Goal: Task Accomplishment & Management: Use online tool/utility

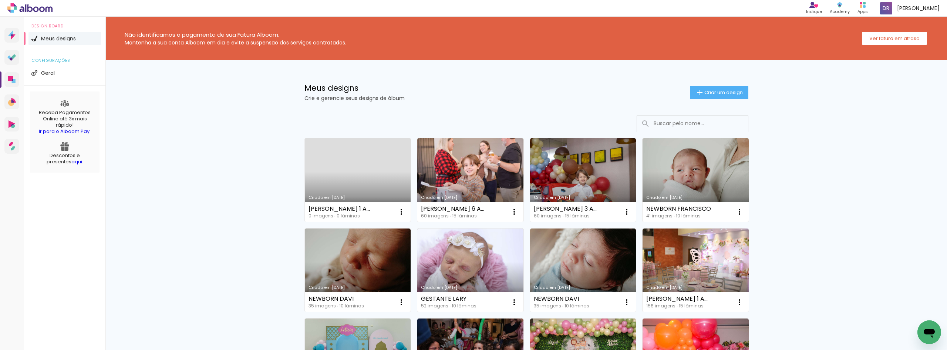
click at [358, 179] on link "Criado em [DATE]" at bounding box center [358, 180] width 106 height 84
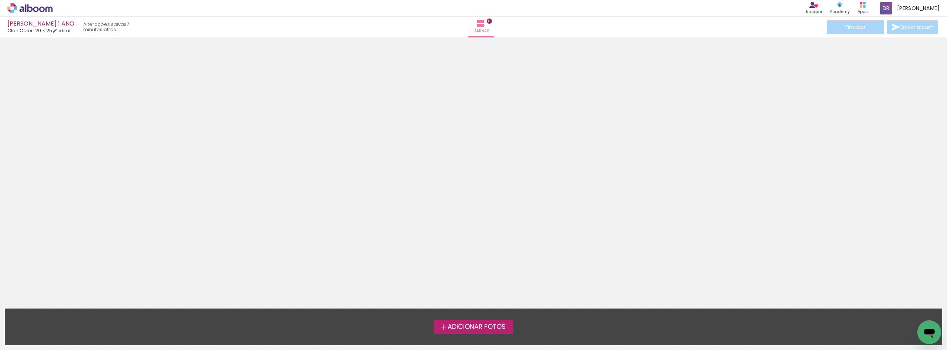
click at [493, 330] on span "Adicionar Fotos" at bounding box center [477, 326] width 58 height 7
click at [0, 0] on input "file" at bounding box center [0, 0] width 0 height 0
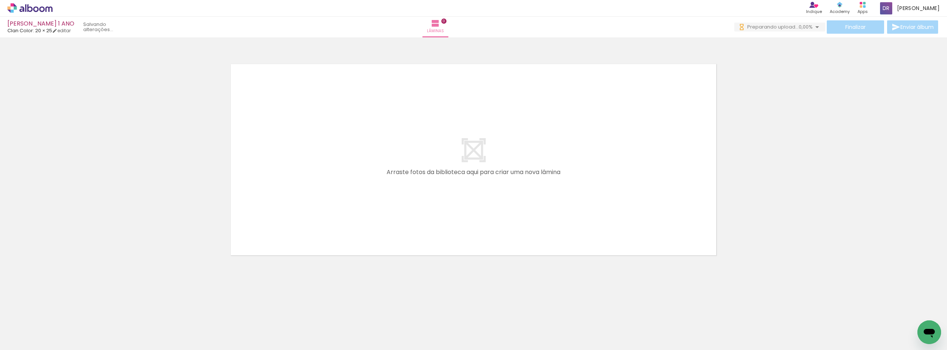
click at [139, 202] on div at bounding box center [473, 150] width 947 height 220
click at [796, 21] on div "Finalizar Enviar álbum" at bounding box center [836, 26] width 205 height 13
click at [799, 28] on span "0,00%" at bounding box center [806, 26] width 14 height 7
click at [898, 129] on div at bounding box center [473, 150] width 947 height 220
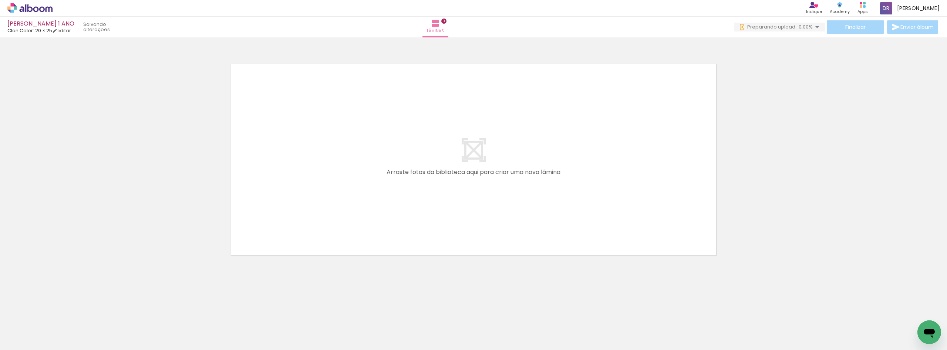
click at [898, 129] on div at bounding box center [473, 150] width 947 height 220
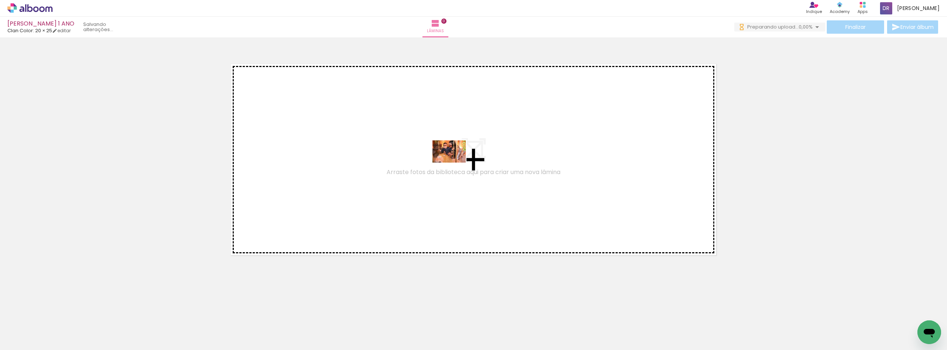
drag, startPoint x: 451, startPoint y: 328, endPoint x: 455, endPoint y: 162, distance: 165.4
click at [455, 162] on quentale-workspace at bounding box center [473, 175] width 947 height 350
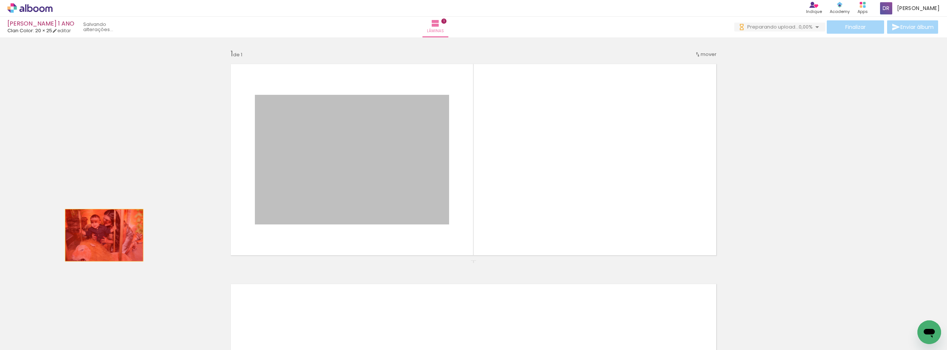
drag, startPoint x: 404, startPoint y: 154, endPoint x: 101, endPoint y: 235, distance: 313.4
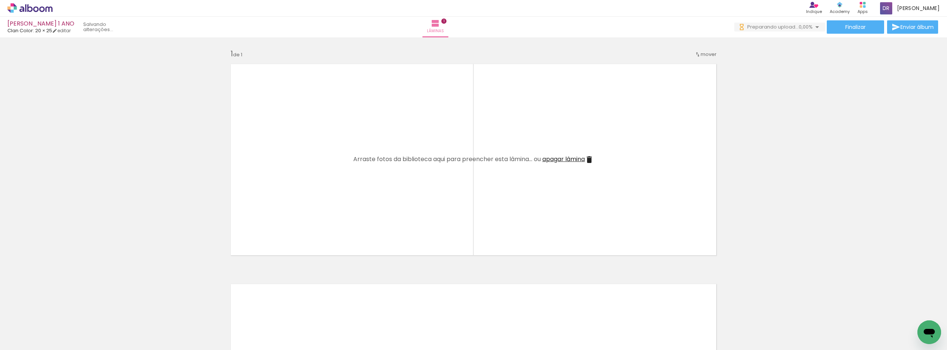
click at [583, 161] on span "apagar lâmina" at bounding box center [563, 159] width 43 height 9
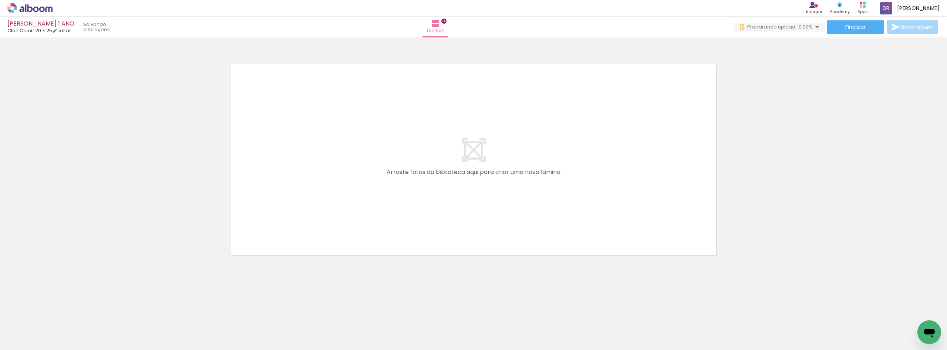
click at [807, 137] on div at bounding box center [473, 150] width 947 height 220
click at [804, 91] on div at bounding box center [473, 150] width 947 height 220
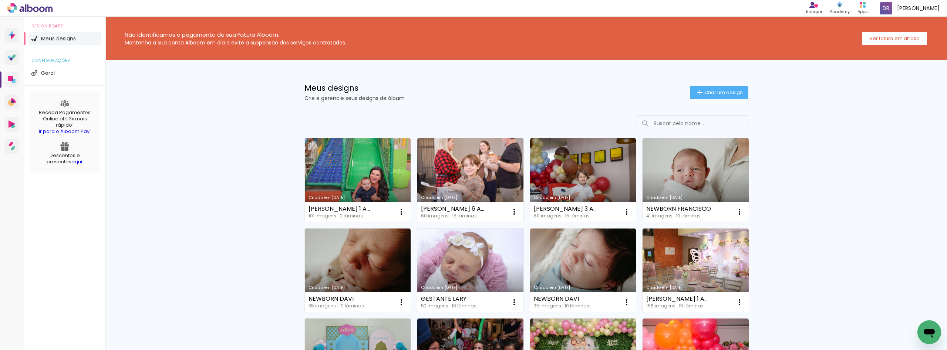
drag, startPoint x: 381, startPoint y: 185, endPoint x: 381, endPoint y: 192, distance: 6.7
click at [381, 185] on link "Criado em [DATE]" at bounding box center [358, 180] width 106 height 84
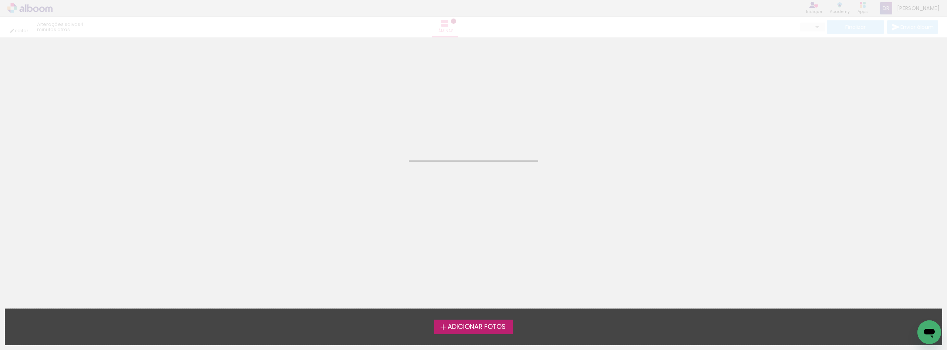
click at [456, 240] on neon-animated-pages "Confirmar Cancelar" at bounding box center [473, 193] width 947 height 312
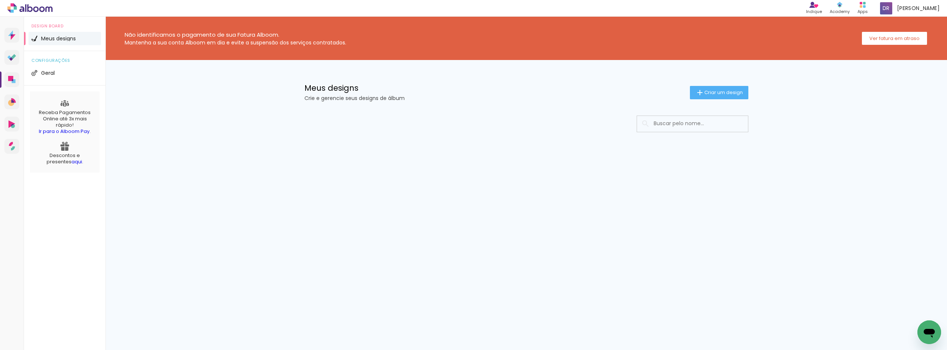
click at [368, 150] on div at bounding box center [526, 146] width 481 height 76
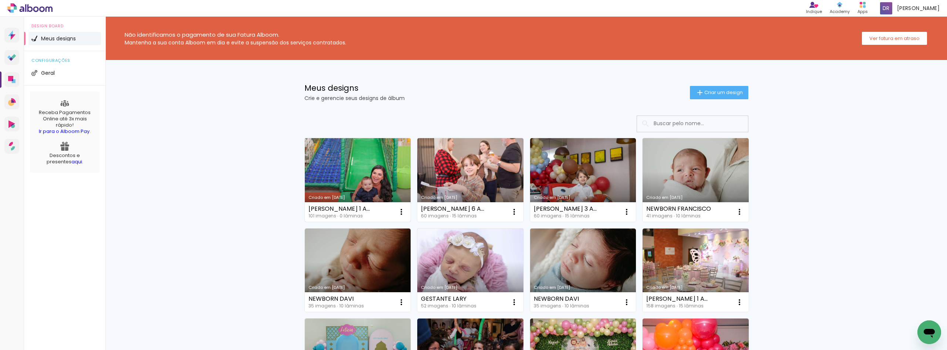
click at [365, 150] on link "Criado em [DATE]" at bounding box center [358, 180] width 106 height 84
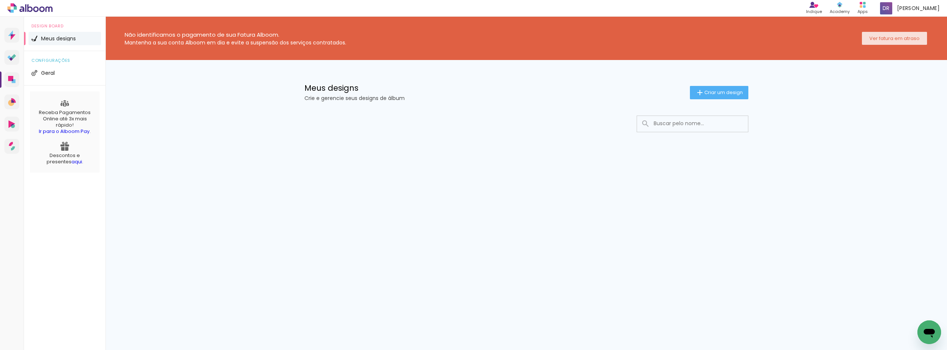
click at [0, 0] on slot "Ver fatura em atraso" at bounding box center [0, 0] width 0 height 0
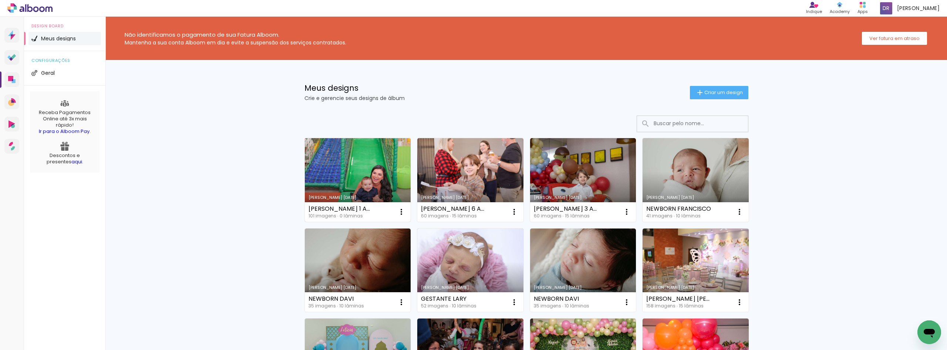
click at [360, 170] on link "Criado em 25/08/25" at bounding box center [358, 180] width 106 height 84
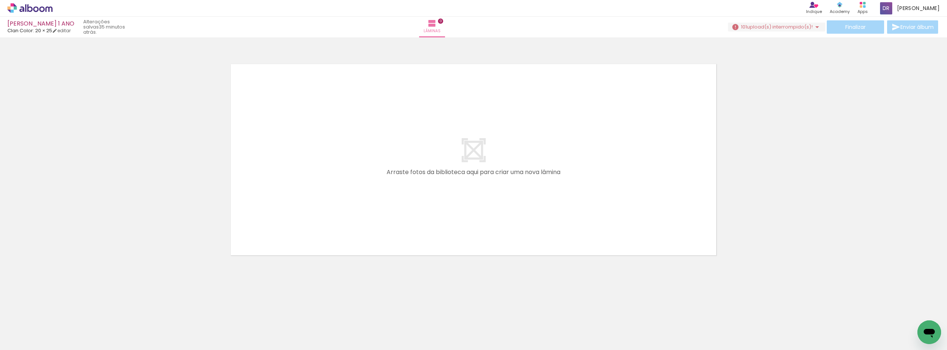
click at [789, 26] on span "upload(s) interrompido(s)!" at bounding box center [780, 26] width 66 height 7
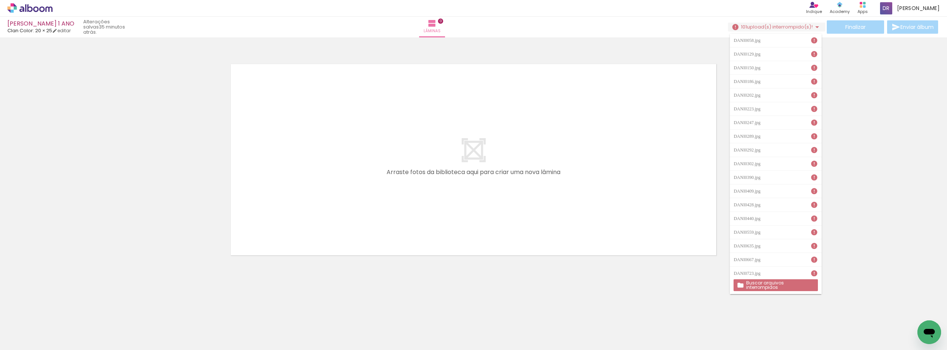
click at [0, 0] on slot "Buscar arquivos interrompidos" at bounding box center [0, 0] width 0 height 0
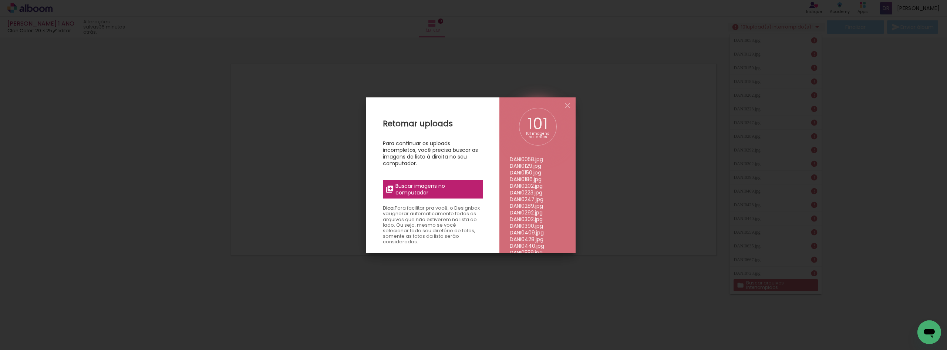
click at [448, 190] on span "Buscar imagens no computador" at bounding box center [437, 188] width 83 height 13
click at [0, 0] on input "file" at bounding box center [0, 0] width 0 height 0
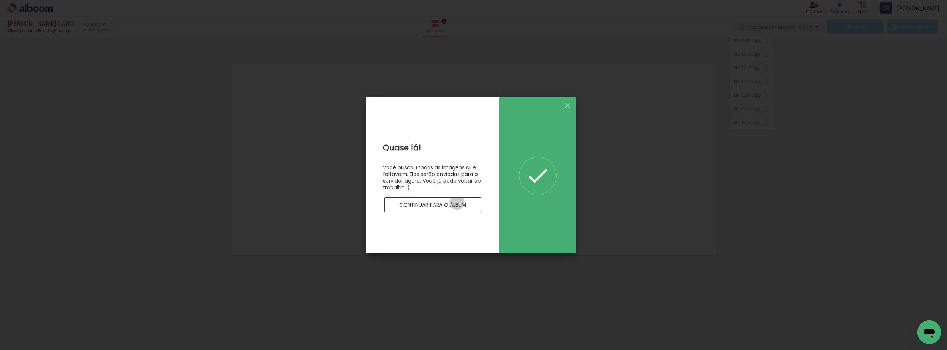
click at [0, 0] on slot "Continuar para o álbum" at bounding box center [0, 0] width 0 height 0
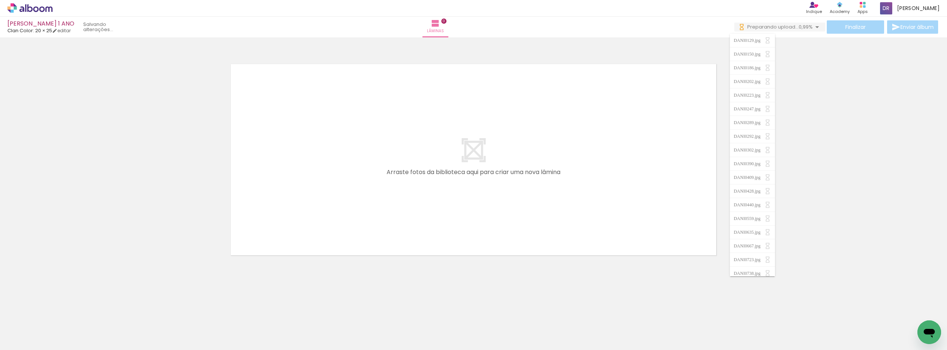
click at [162, 188] on div at bounding box center [473, 150] width 947 height 220
click at [781, 158] on div at bounding box center [473, 150] width 947 height 220
click at [795, 24] on span "96,04%" at bounding box center [803, 26] width 17 height 7
click at [815, 42] on iron-icon at bounding box center [814, 40] width 7 height 7
click at [873, 225] on div at bounding box center [473, 150] width 947 height 220
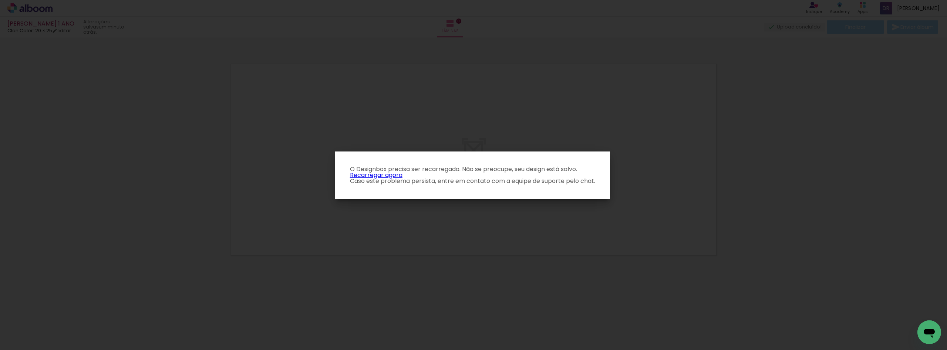
click at [387, 172] on link "Recarregar agora" at bounding box center [376, 175] width 53 height 9
